Goal: Information Seeking & Learning: Check status

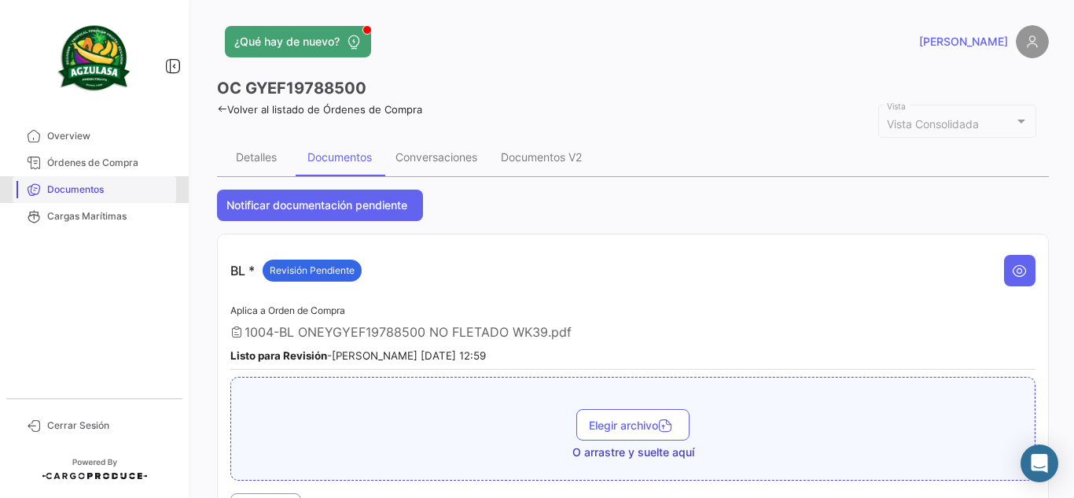
click at [92, 187] on span "Documentos" at bounding box center [108, 189] width 123 height 14
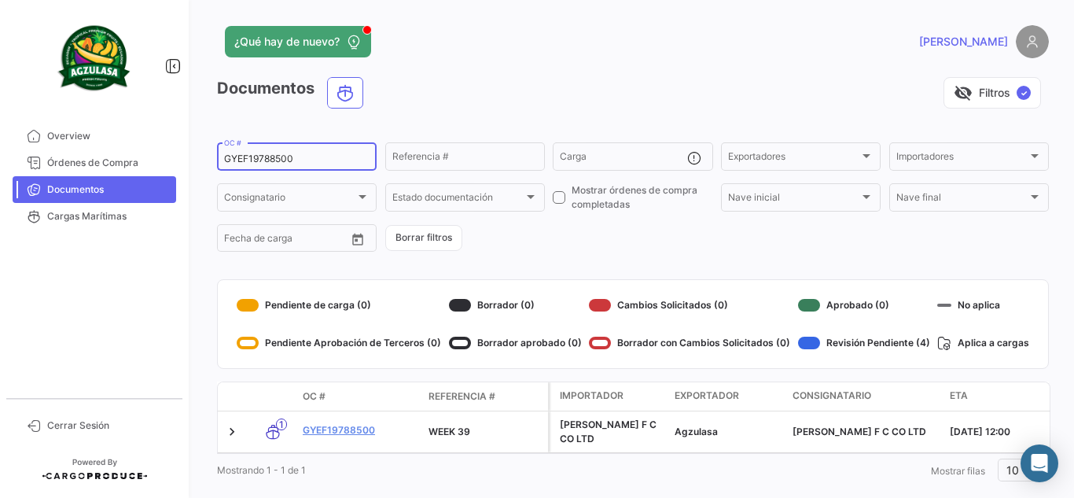
click at [283, 167] on div "GYEF19788500 OC #" at bounding box center [296, 155] width 145 height 31
click at [275, 152] on div "GYEF19788500 OC #" at bounding box center [296, 155] width 145 height 31
click at [275, 153] on div "GYEF19788500 OC #" at bounding box center [296, 155] width 145 height 31
click at [280, 156] on input "GYEF19788500" at bounding box center [296, 158] width 145 height 11
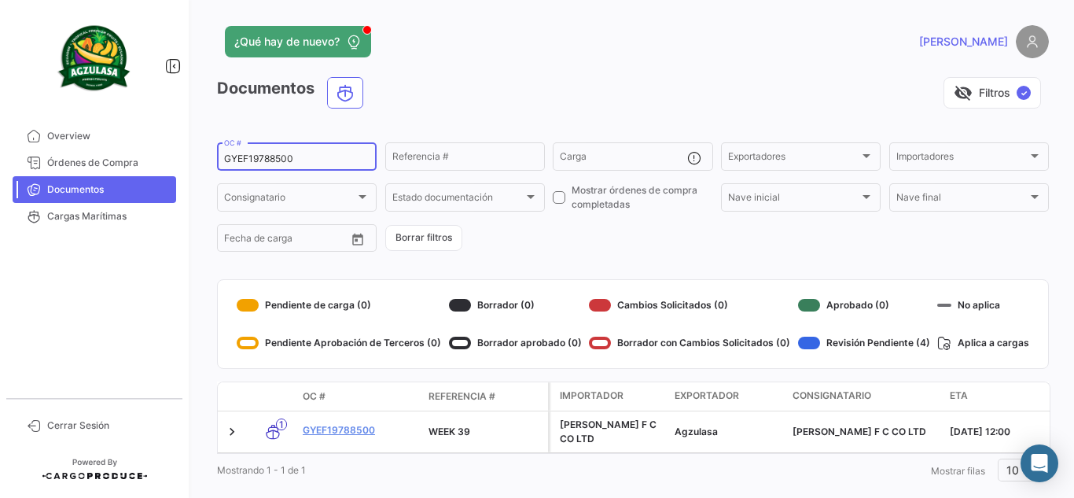
click at [280, 157] on input "GYEF19788500" at bounding box center [296, 158] width 145 height 11
paste input "UNIECGYE25380099"
type input "UNIECGYE25380099"
click at [492, 97] on div "visibility_off Filtros ✓" at bounding box center [712, 92] width 673 height 31
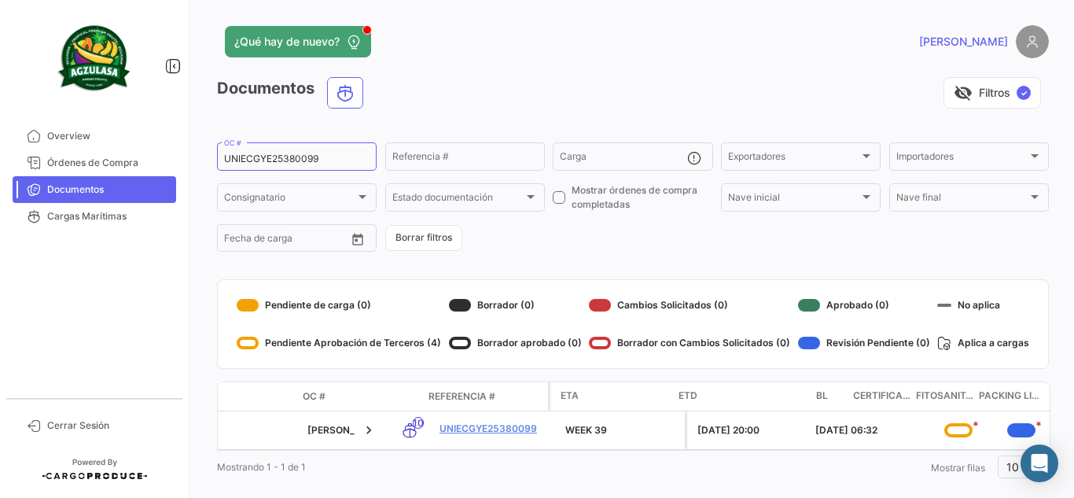
scroll to position [0, 389]
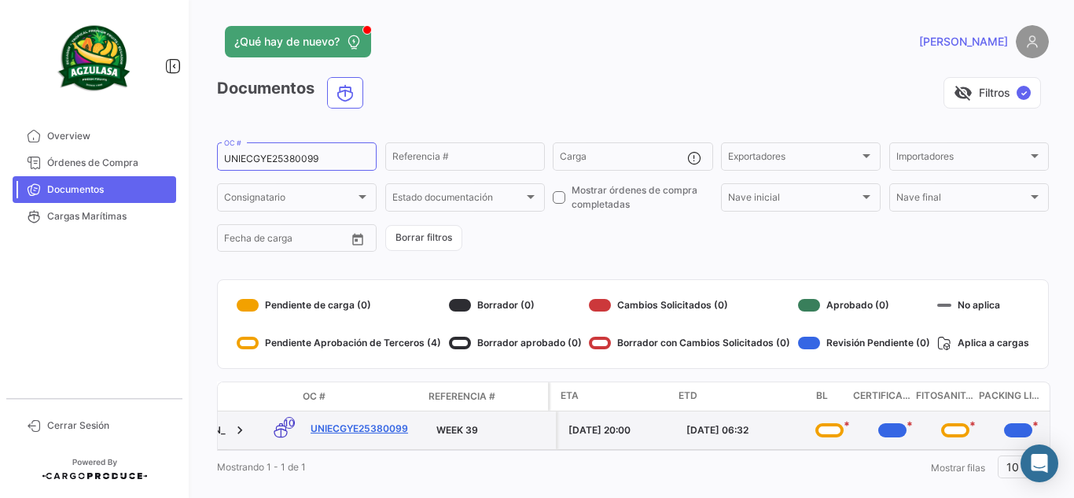
click at [363, 428] on link "UNIECGYE25380099" at bounding box center [367, 428] width 113 height 14
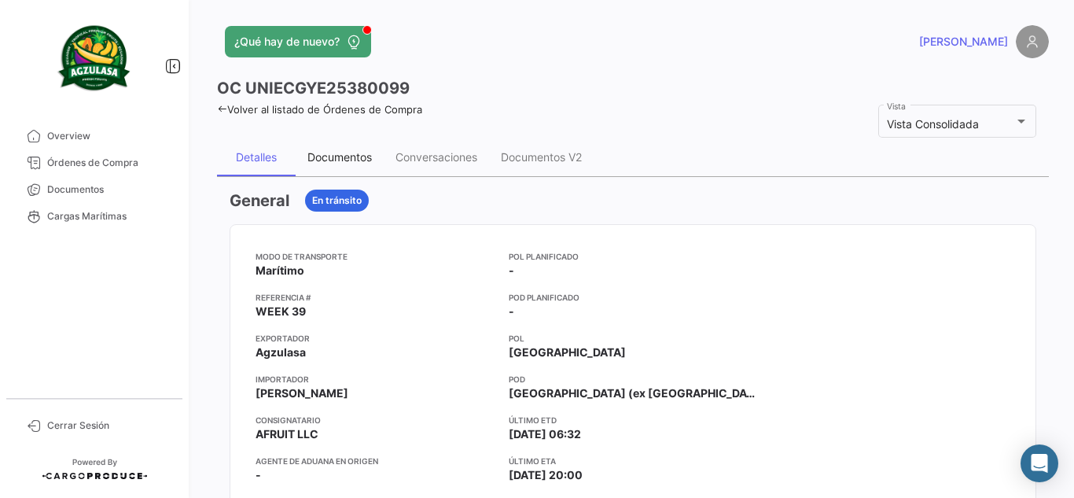
click at [362, 166] on div "Documentos" at bounding box center [340, 157] width 88 height 38
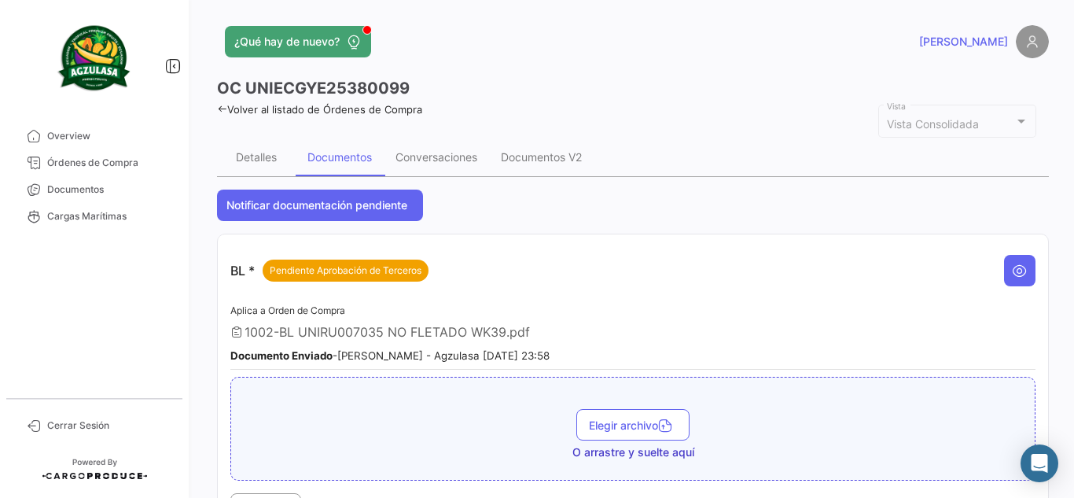
click at [221, 105] on icon at bounding box center [222, 109] width 10 height 10
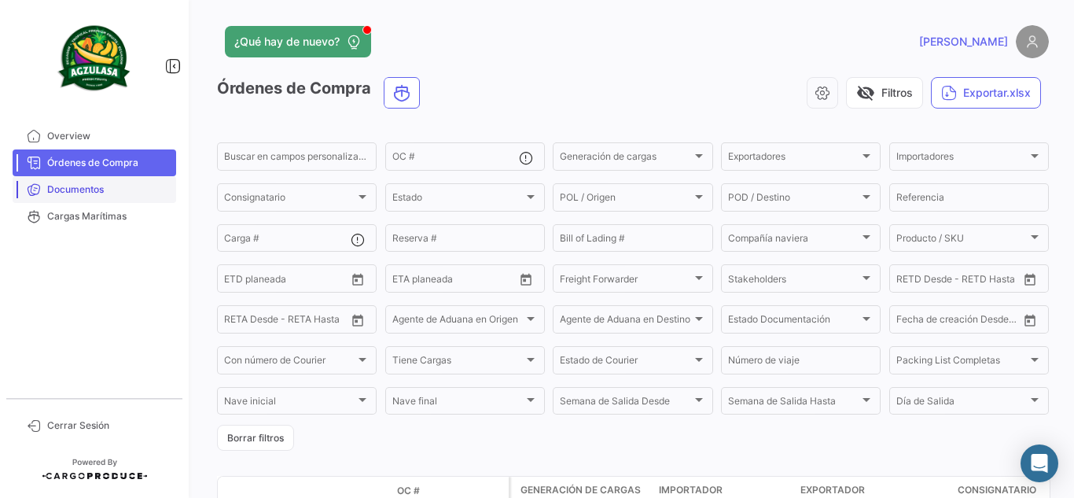
click at [64, 193] on span "Documentos" at bounding box center [108, 189] width 123 height 14
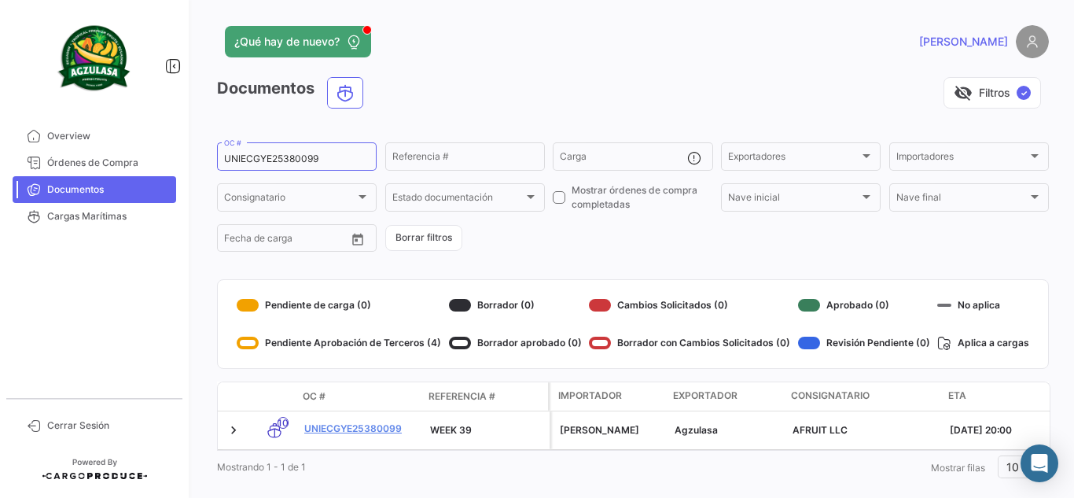
scroll to position [0, 389]
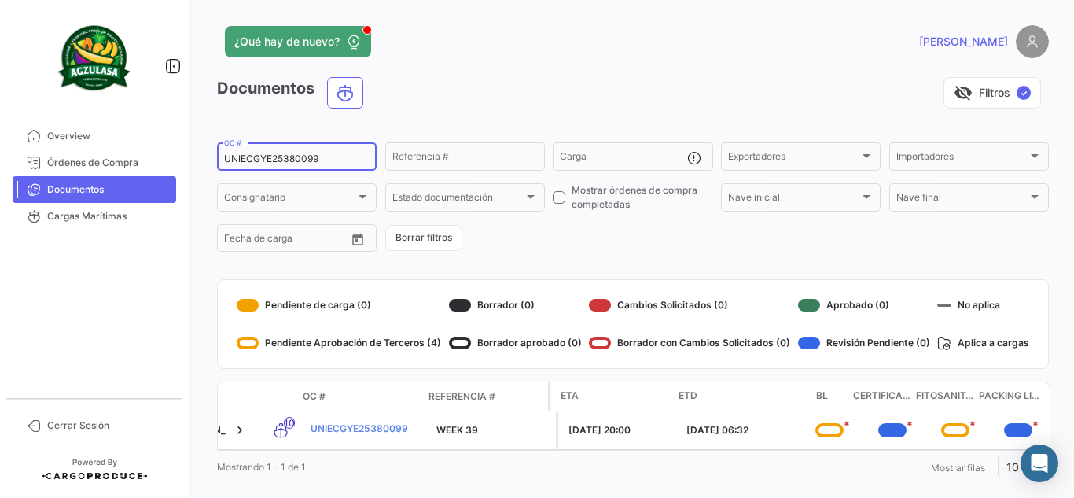
click at [295, 152] on div "UNIECGYE25380099 OC #" at bounding box center [296, 155] width 145 height 31
click at [313, 168] on div "UNIECGYE25380099 OC #" at bounding box center [296, 155] width 145 height 31
click at [311, 165] on div "UNIECGYE25380099 OC #" at bounding box center [296, 155] width 145 height 31
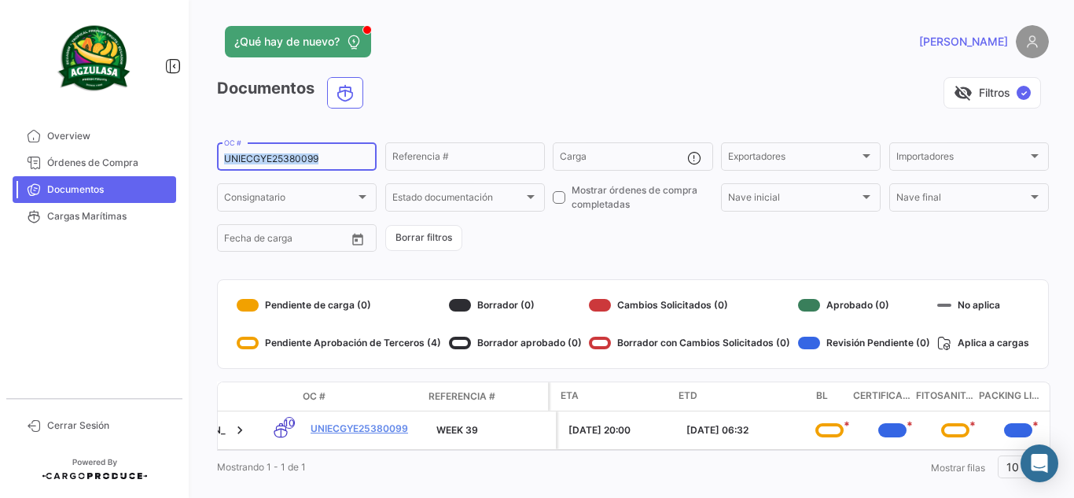
click at [311, 165] on div "UNIECGYE25380099 OC #" at bounding box center [296, 155] width 145 height 31
paste input "EBKG14291334"
click at [310, 159] on input "UNIECGYE25380099EBKG14291334" at bounding box center [296, 158] width 145 height 11
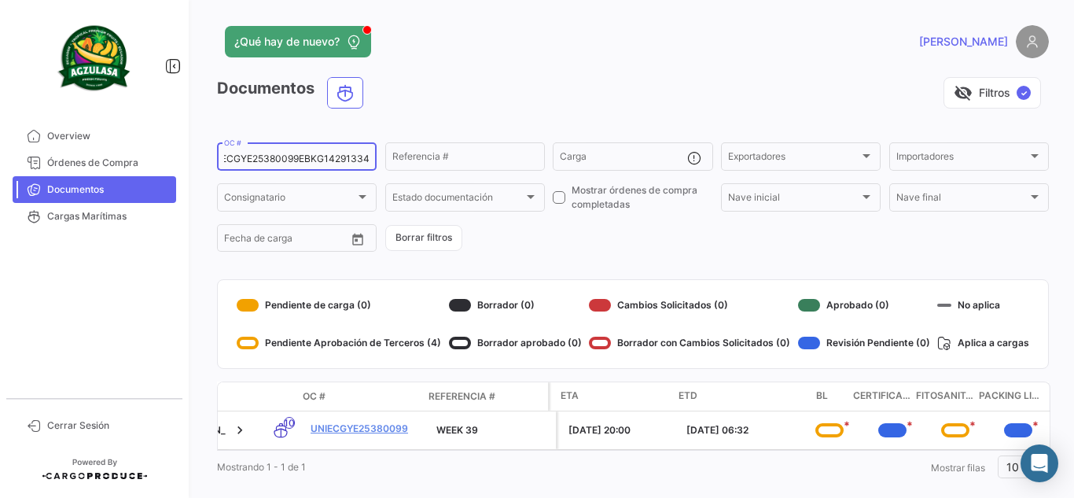
paste input
click at [453, 111] on div "Documentos visibility_off Filtros ✓" at bounding box center [633, 99] width 832 height 44
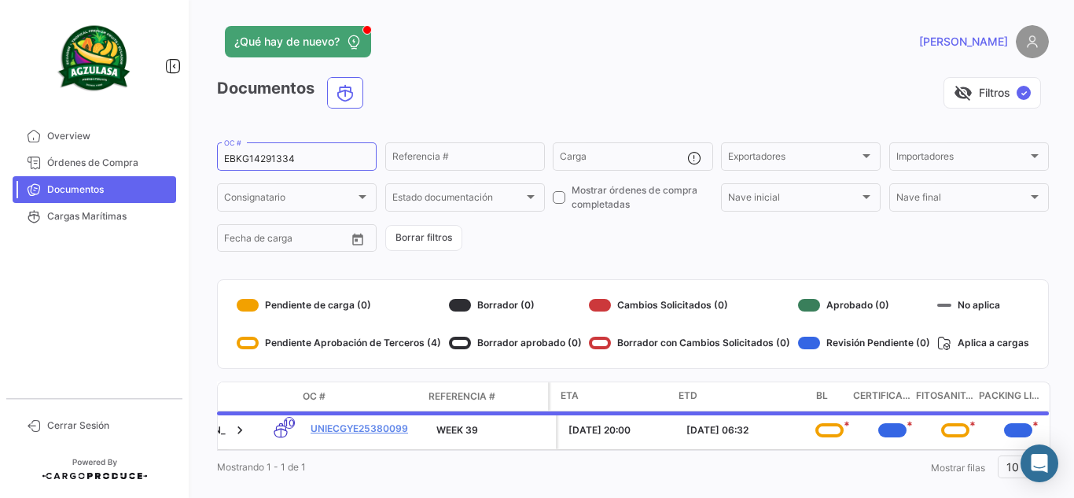
scroll to position [34, 0]
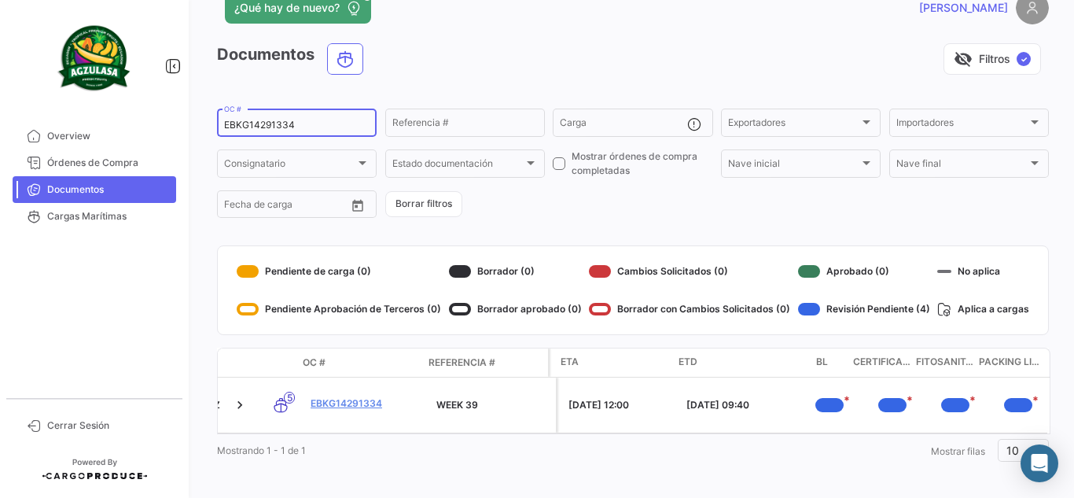
click at [283, 123] on input "EBKG14291334" at bounding box center [296, 124] width 145 height 11
paste input "259714499"
click at [403, 86] on div "Documentos visibility_off Filtros ✓" at bounding box center [633, 65] width 832 height 44
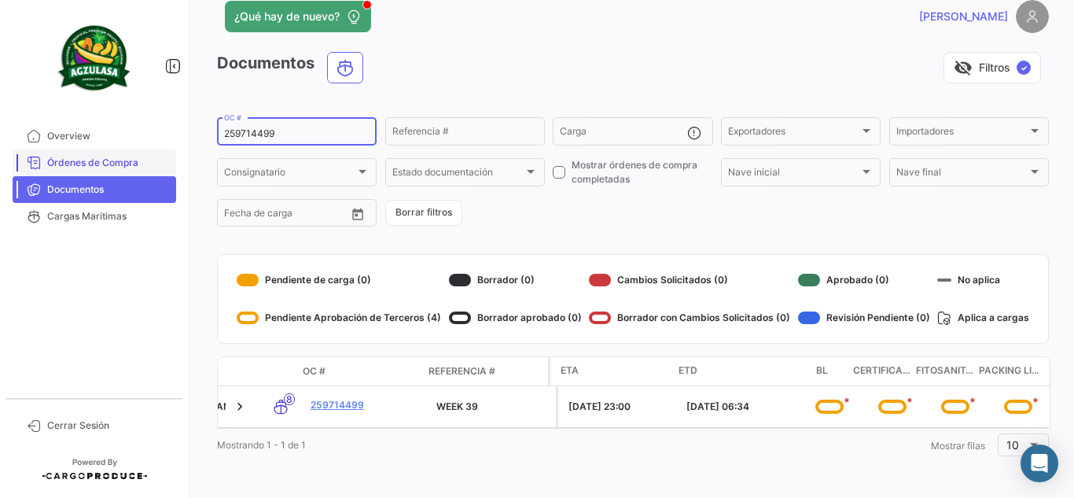
drag, startPoint x: 317, startPoint y: 123, endPoint x: 37, endPoint y: 159, distance: 282.2
click at [37, 159] on mat-sidenav-container "Overview Órdenes de Compra Documentos Cargas Marítimas Cerrar Sesión ¿Qué hay d…" at bounding box center [537, 249] width 1074 height 498
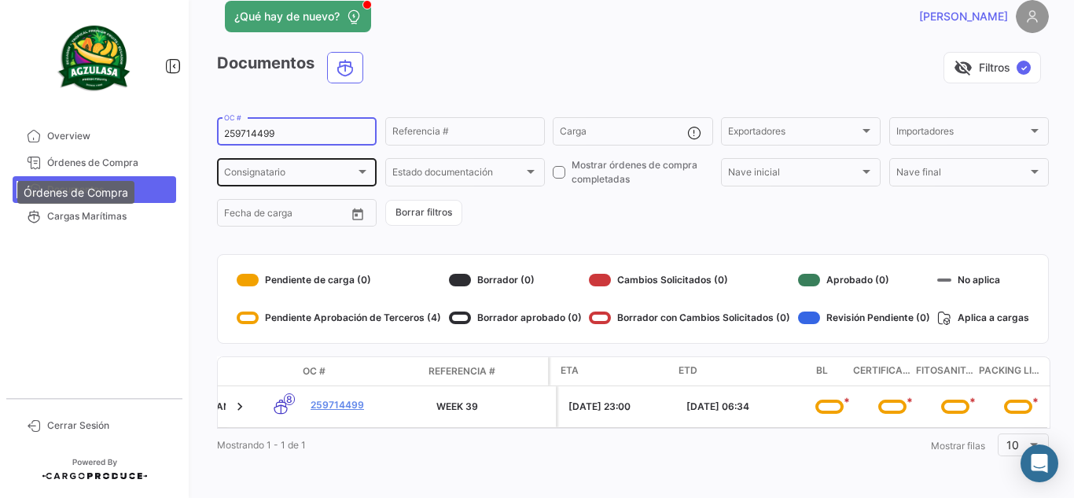
paste input "GYEA88573600"
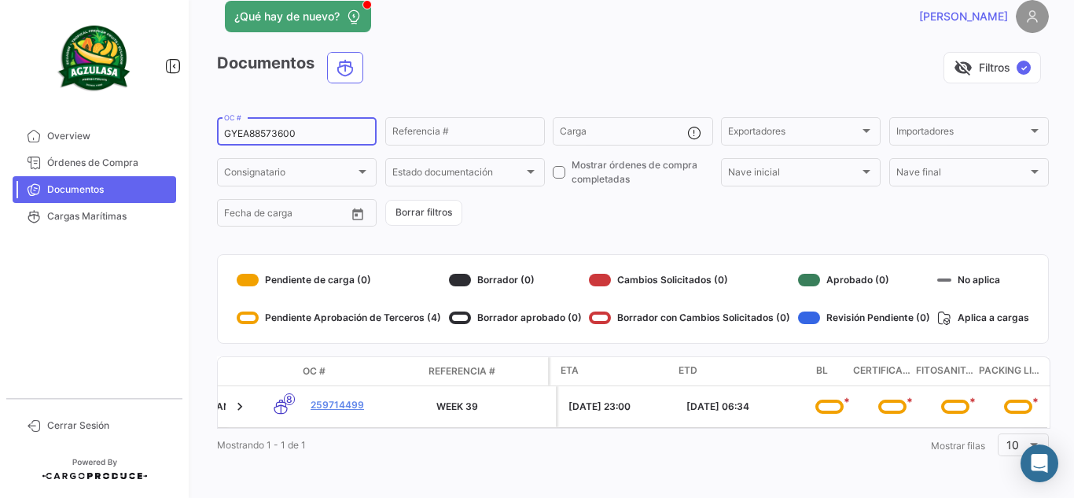
click at [465, 67] on div "visibility_off Filtros ✓" at bounding box center [712, 67] width 673 height 31
click at [306, 130] on input "GYEA88573600" at bounding box center [296, 133] width 145 height 11
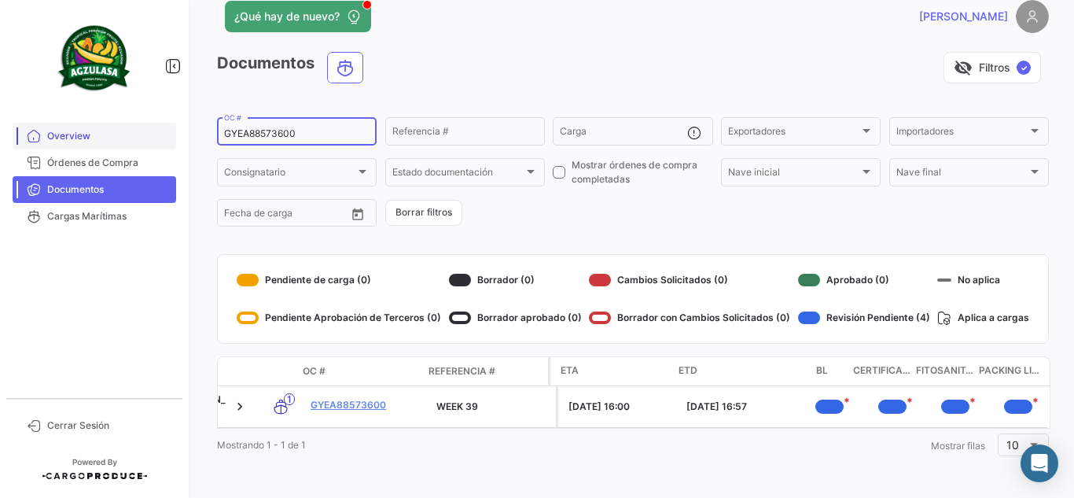
drag, startPoint x: 309, startPoint y: 122, endPoint x: 125, endPoint y: 140, distance: 184.8
click at [125, 140] on mat-sidenav-container "Overview Órdenes de Compra Documentos Cargas Marítimas Cerrar Sesión ¿Qué hay d…" at bounding box center [537, 249] width 1074 height 498
paste input "F197885"
click at [433, 72] on div "visibility_off Filtros ✓" at bounding box center [712, 67] width 673 height 31
click at [280, 128] on input "GYEF19788500" at bounding box center [296, 133] width 145 height 11
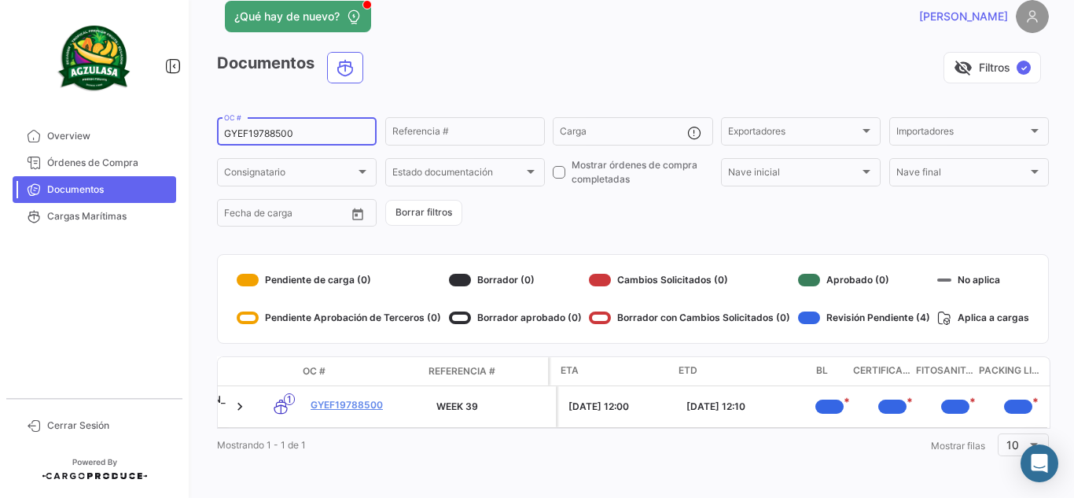
click at [280, 128] on input "GYEF19788500" at bounding box center [296, 133] width 145 height 11
paste input "QL0416023"
click at [440, 86] on div "Documentos visibility_off Filtros ✓" at bounding box center [633, 74] width 832 height 44
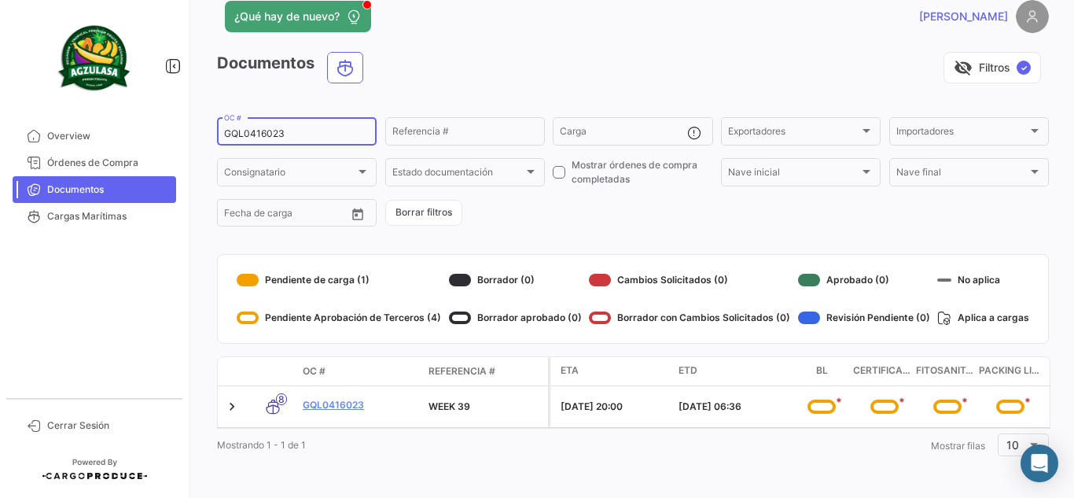
click at [276, 128] on input "GQL0416023" at bounding box center [296, 133] width 145 height 11
click at [485, 63] on div "visibility_off Filtros ✓" at bounding box center [712, 67] width 673 height 31
click at [263, 128] on input "GQL0416023" at bounding box center [296, 133] width 145 height 11
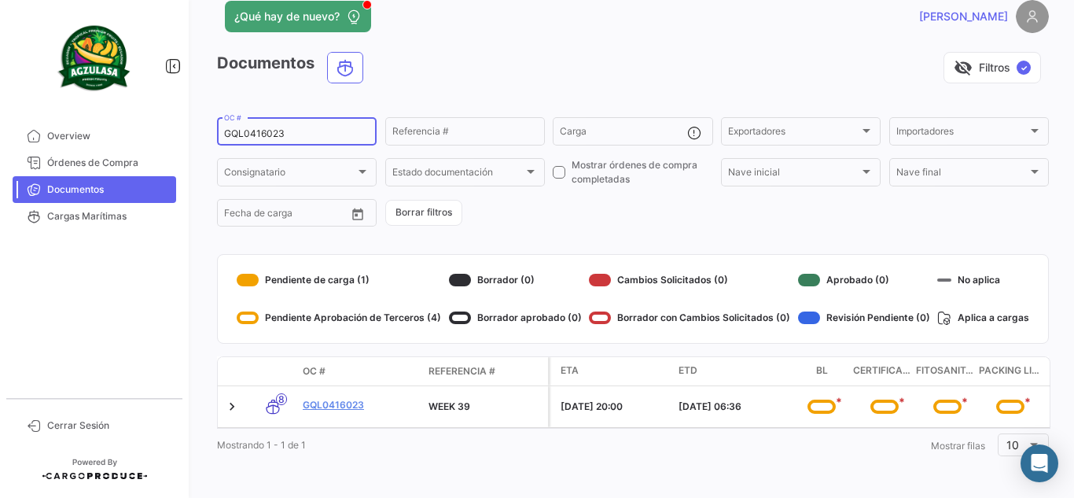
paste input "UNIECPBO2539004"
click at [421, 69] on div "visibility_off Filtros ✓" at bounding box center [712, 67] width 673 height 31
click at [303, 128] on input "UNIECPBO25390043" at bounding box center [296, 133] width 145 height 11
click at [304, 119] on div "UNIECPBO25390043 OC #" at bounding box center [296, 130] width 145 height 31
paste input "UNIECPBO25380063"
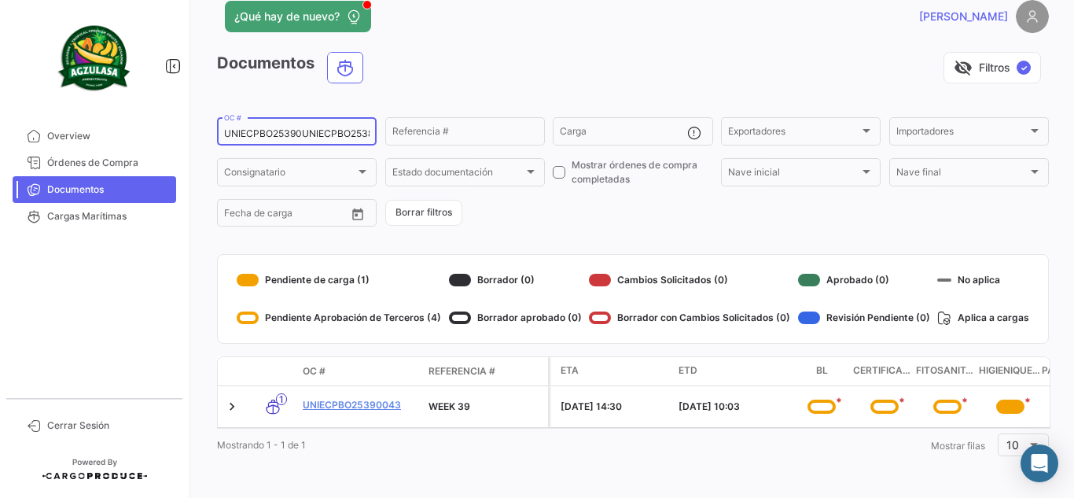
scroll to position [0, 30]
click at [459, 56] on div "visibility_off Filtros ✓" at bounding box center [712, 67] width 673 height 31
click at [316, 117] on div "UNIECPBO25390UNIECPBO25380063043 OC #" at bounding box center [296, 130] width 145 height 31
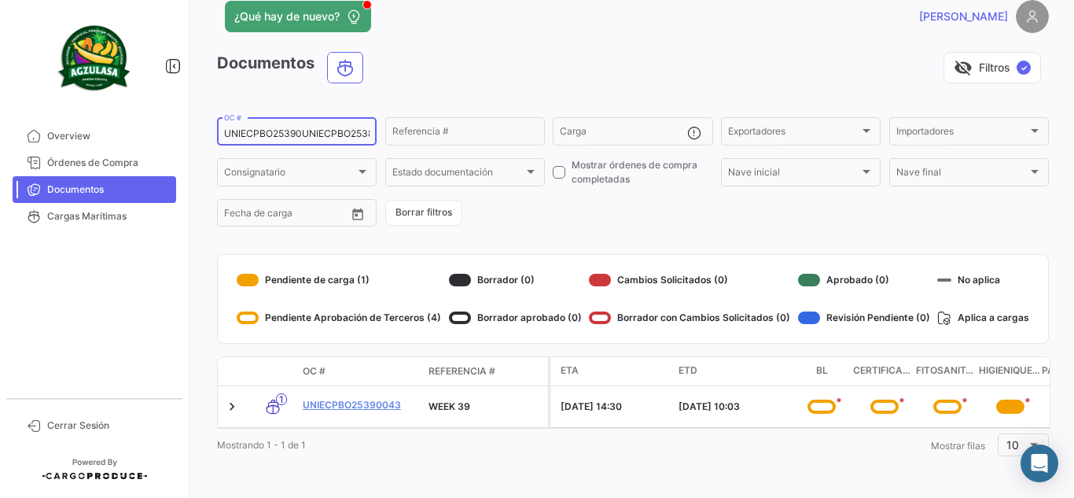
scroll to position [0, 47]
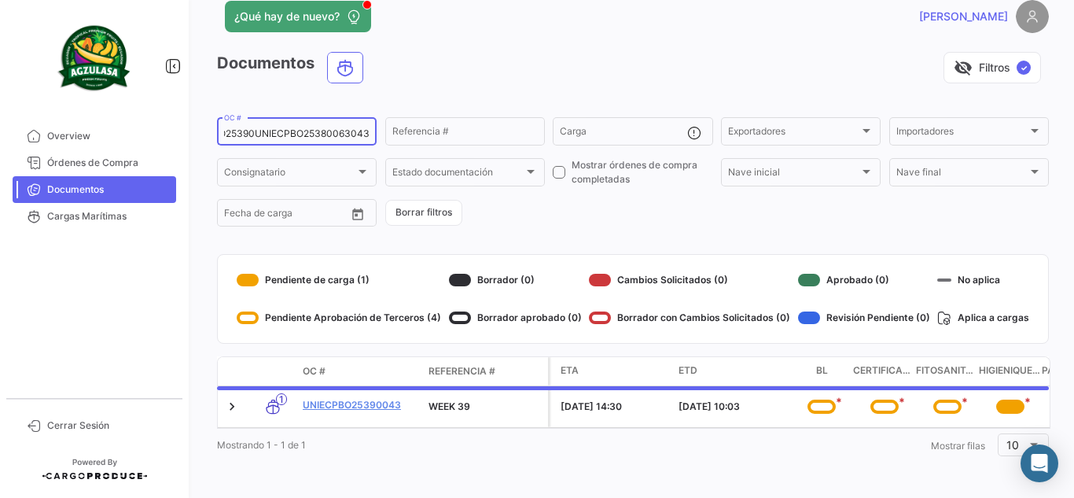
click at [325, 128] on input "UNIECPBO25390UNIECPBO25380063043" at bounding box center [296, 133] width 145 height 11
paste input "8006"
click at [450, 59] on div "visibility_off Filtros ✓" at bounding box center [712, 67] width 673 height 31
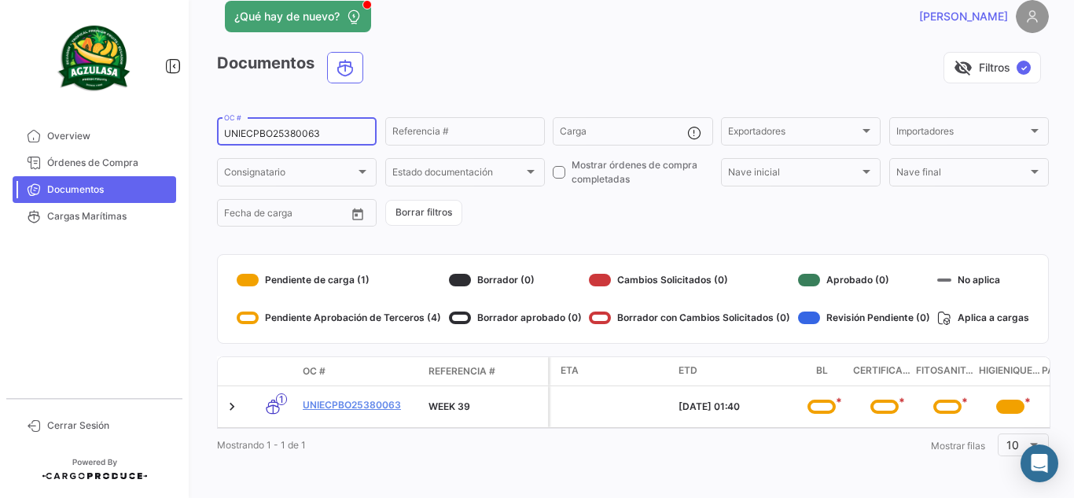
click at [311, 128] on input "UNIECPBO25380063" at bounding box center [296, 133] width 145 height 11
paste input "6431033660"
type input "6431033660"
click at [434, 61] on div "visibility_off Filtros ✓" at bounding box center [712, 67] width 673 height 31
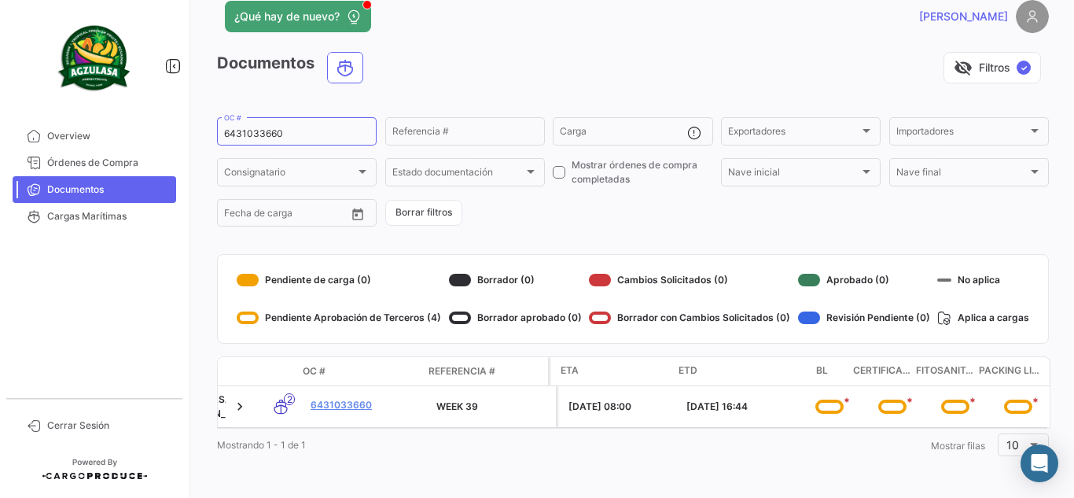
click at [522, 220] on form "6431033660 OC # Referencia # Carga Exportadores Exportadores Importadores Impor…" at bounding box center [633, 172] width 832 height 114
